Goal: Information Seeking & Learning: Learn about a topic

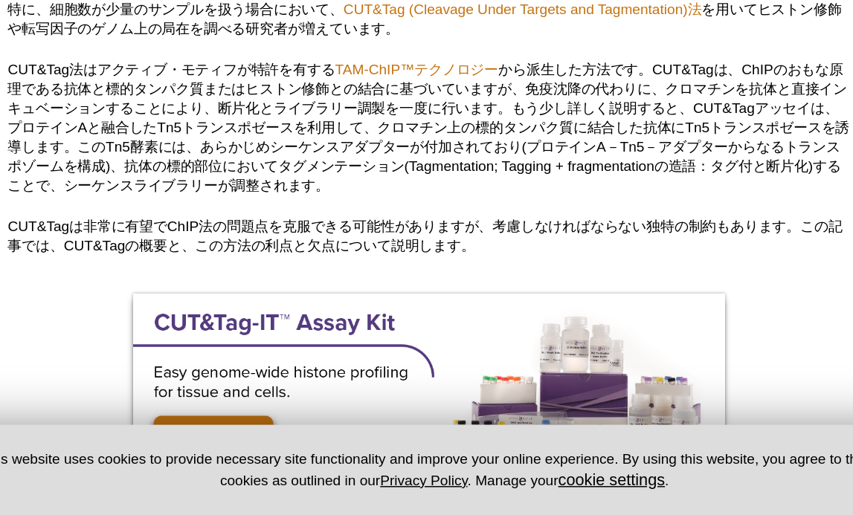
scroll to position [386, 0]
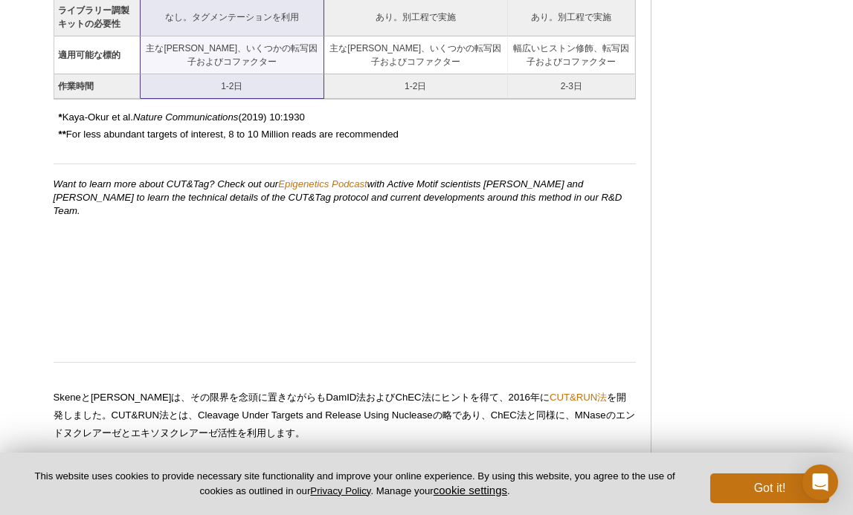
scroll to position [1805, 0]
